Goal: Information Seeking & Learning: Learn about a topic

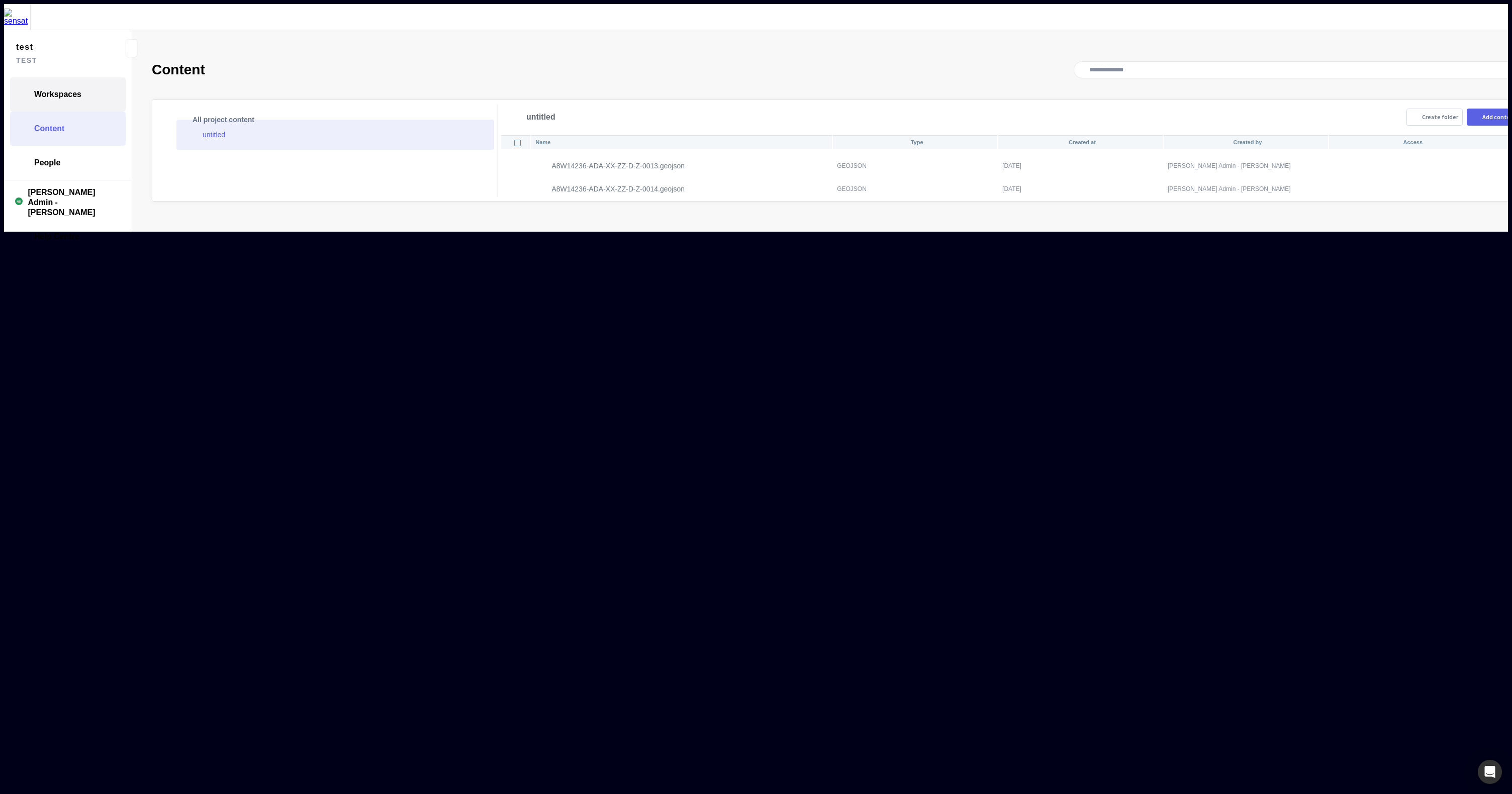
click at [67, 91] on link "Workspaces" at bounding box center [68, 94] width 116 height 34
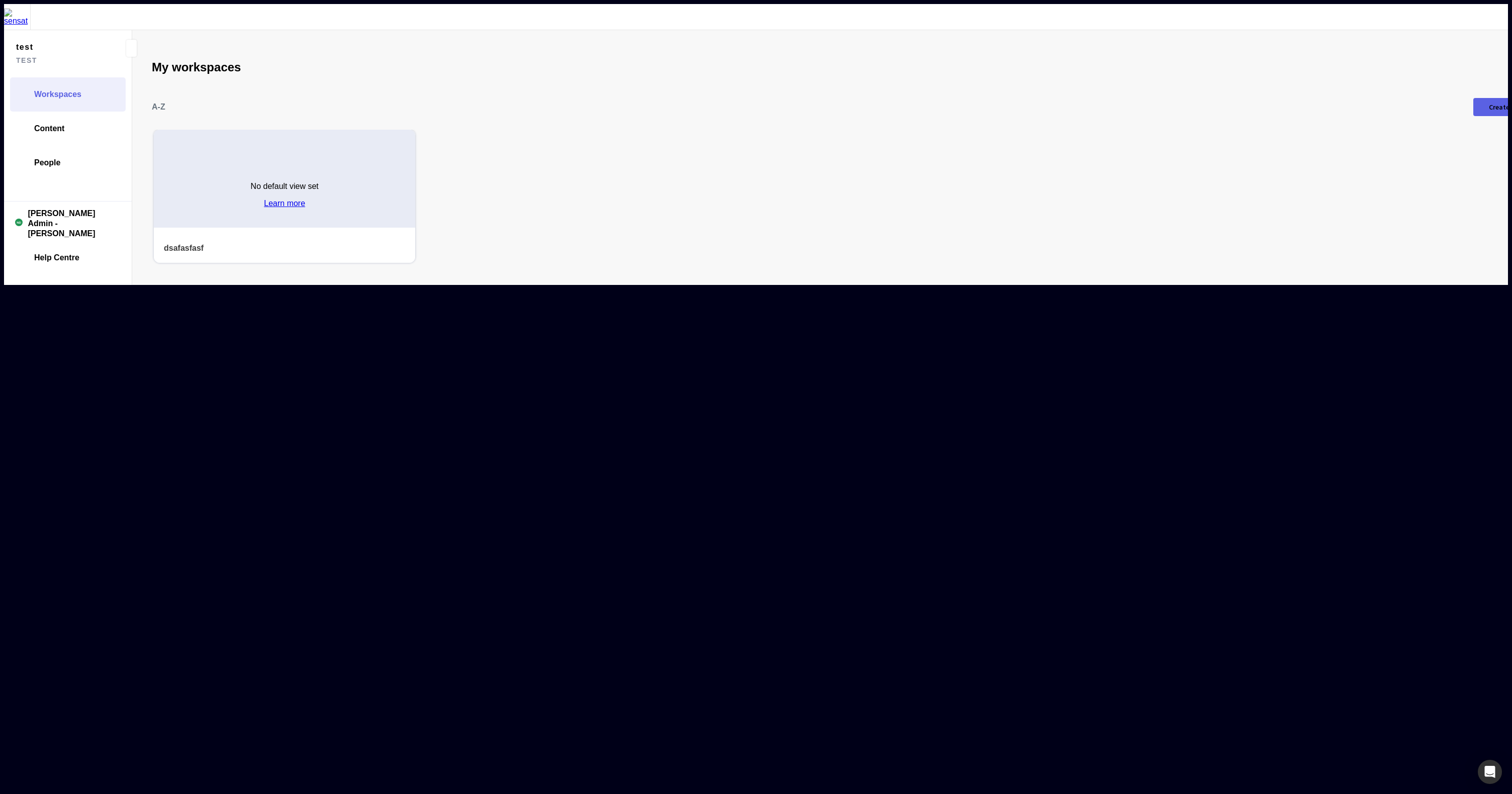
click at [303, 155] on div "No default view set Learn more" at bounding box center [284, 192] width 262 height 73
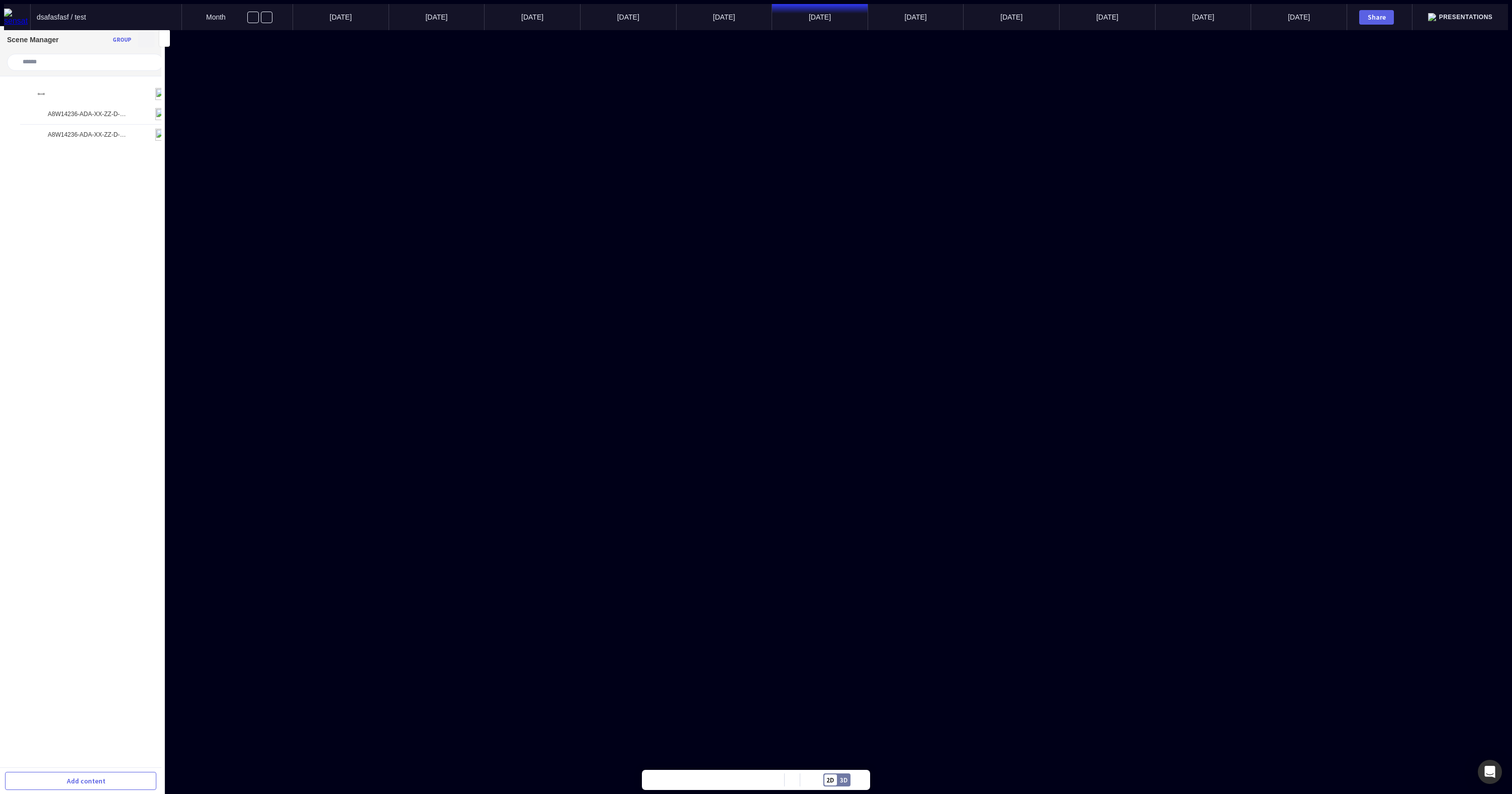
click at [149, 38] on mapp-icon at bounding box center [146, 39] width 14 height 14
click at [120, 30] on div at bounding box center [756, 30] width 1504 height 0
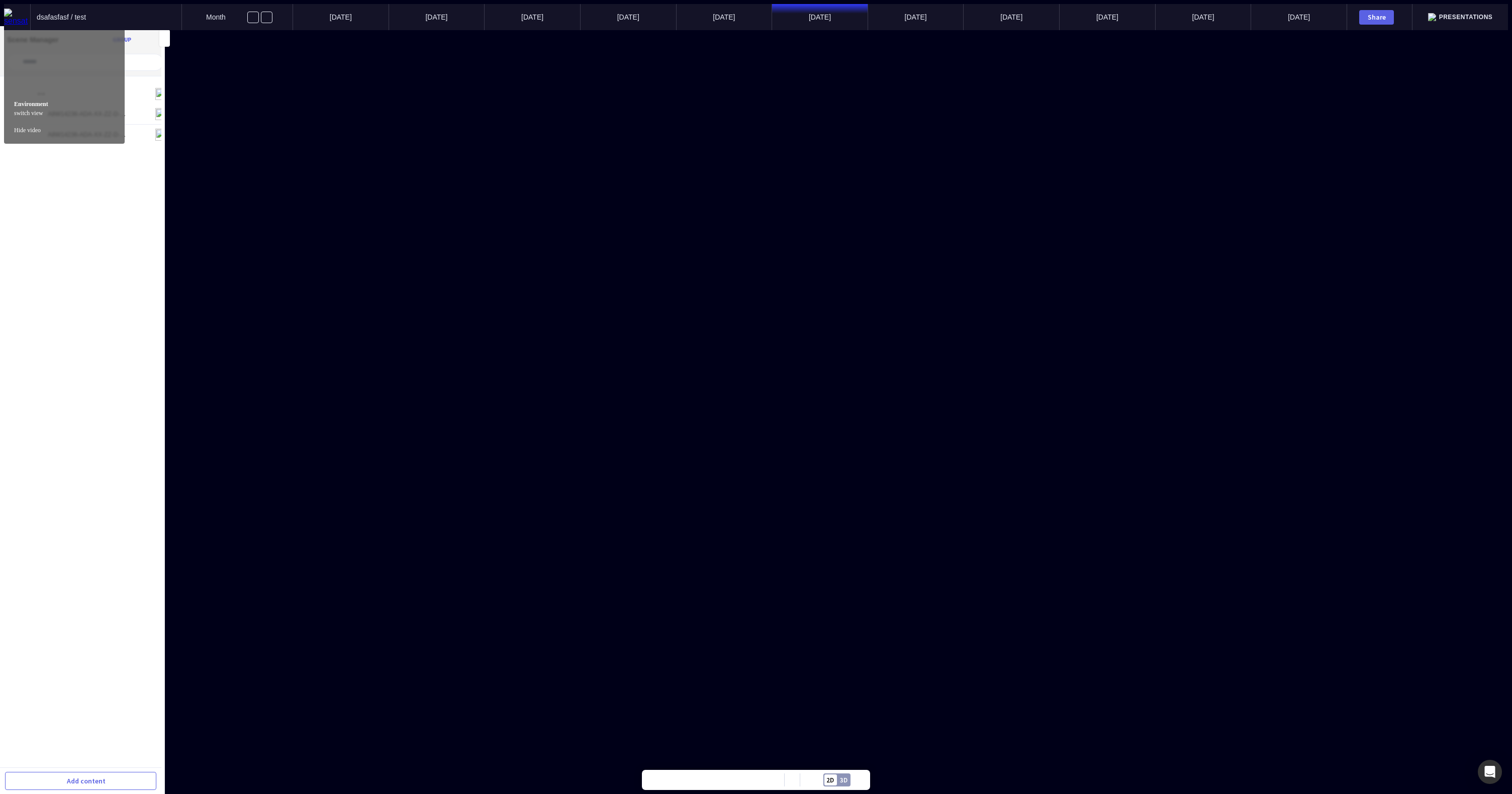
click at [735, 584] on div "2D 3D" at bounding box center [837, 780] width 27 height 13
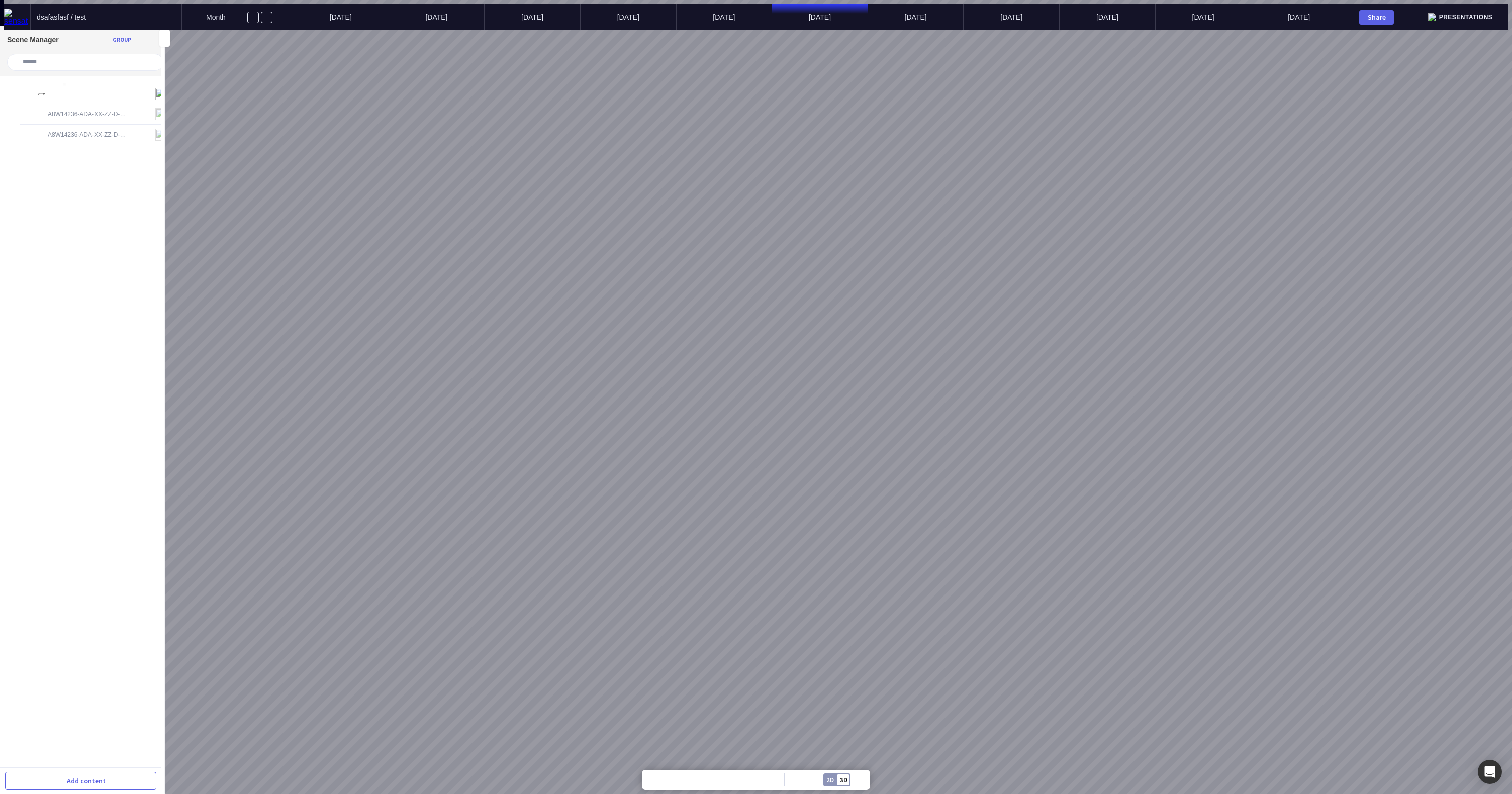
click at [735, 584] on div "2D" at bounding box center [830, 780] width 7 height 7
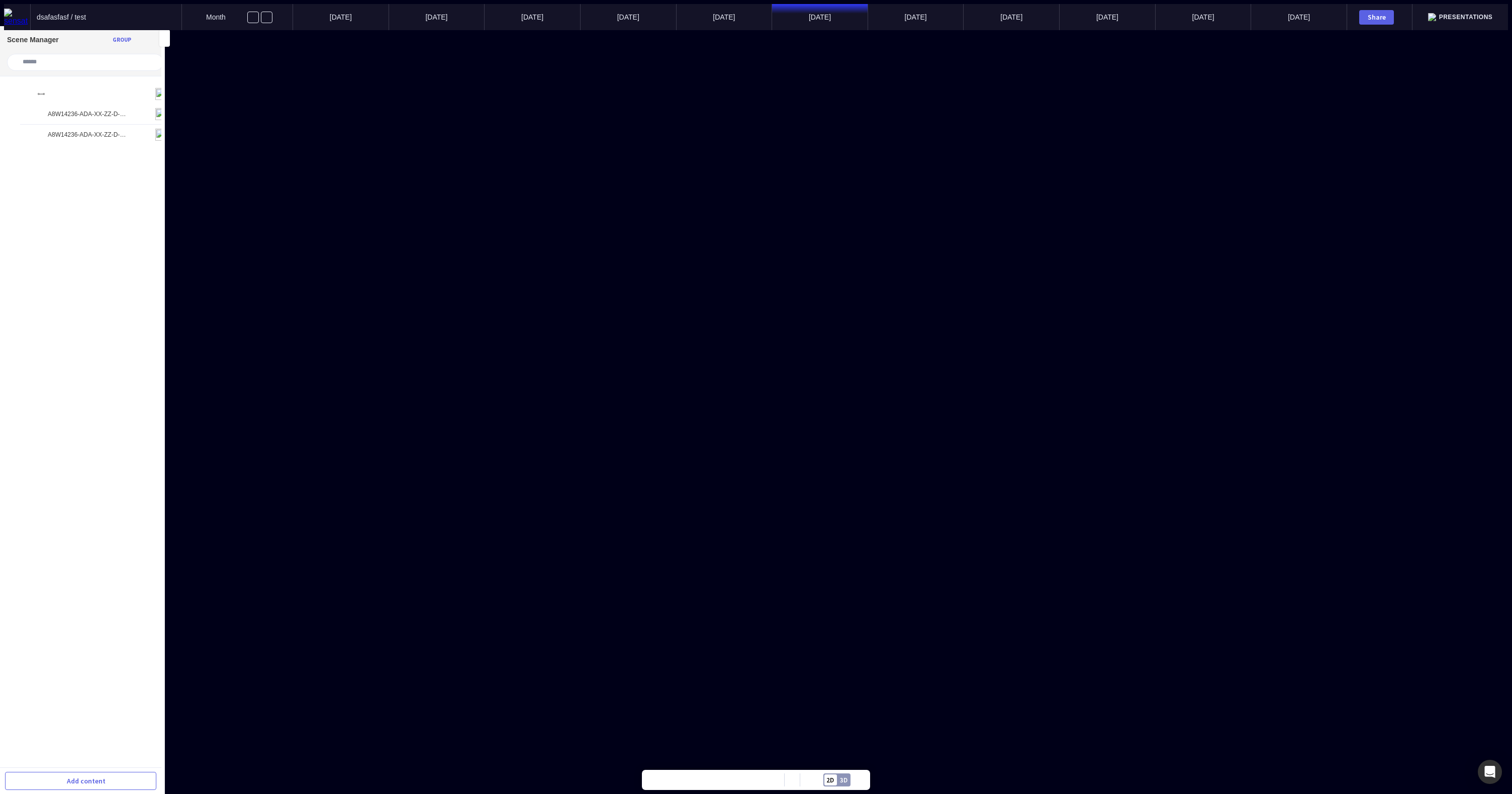
click at [215, 30] on div at bounding box center [756, 30] width 1504 height 0
